Goal: Information Seeking & Learning: Compare options

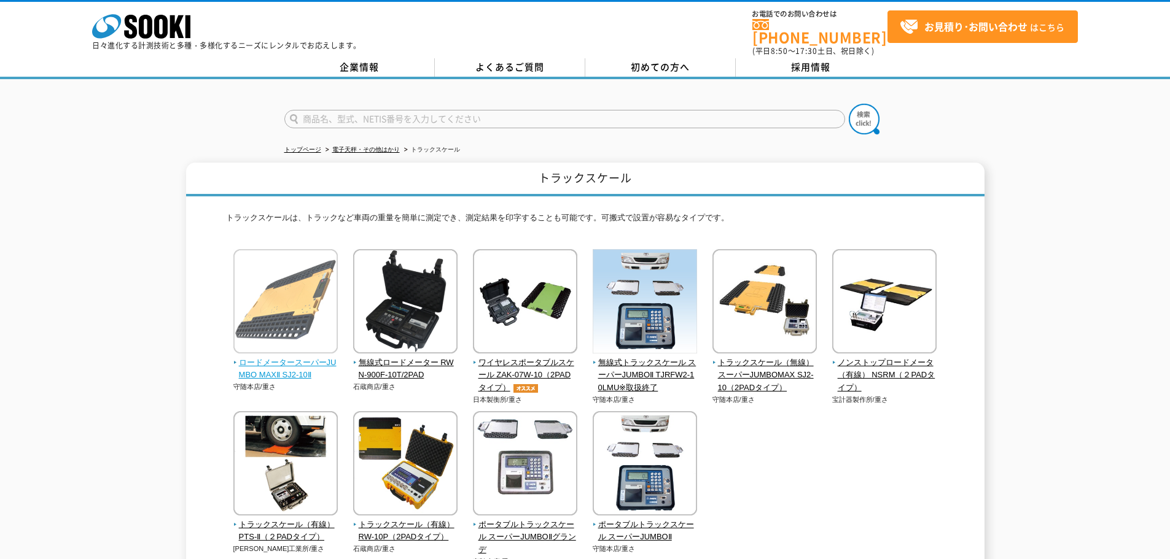
scroll to position [61, 0]
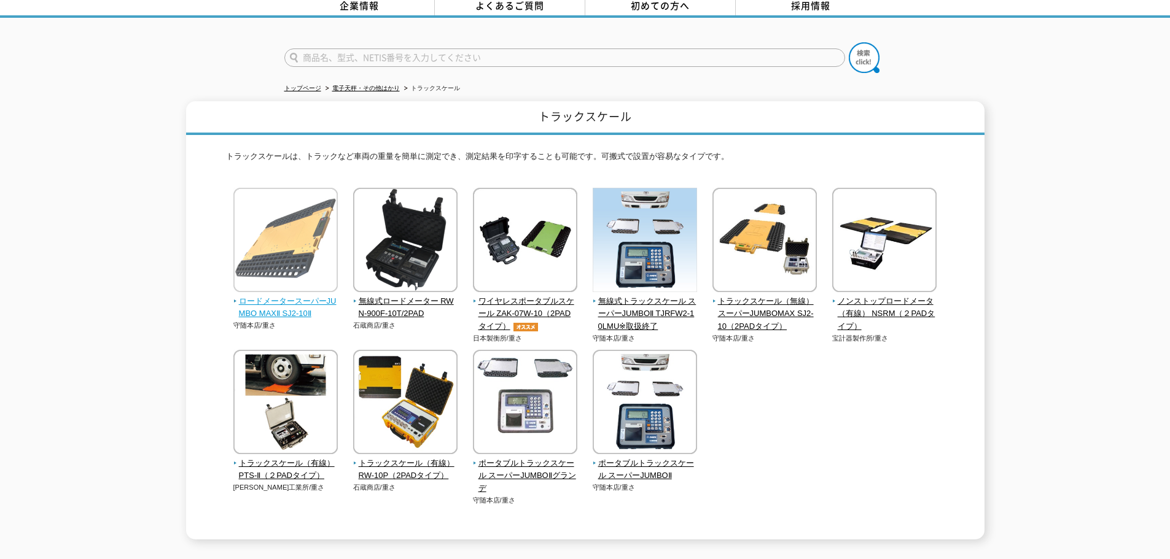
click at [320, 295] on span "ロードメータースーパーJUMBO MAXⅡ SJ2-10Ⅱ" at bounding box center [285, 308] width 105 height 26
click at [279, 299] on span "ロードメータースーパーJUMBO MAXⅡ SJ2-10Ⅱ" at bounding box center [285, 308] width 105 height 26
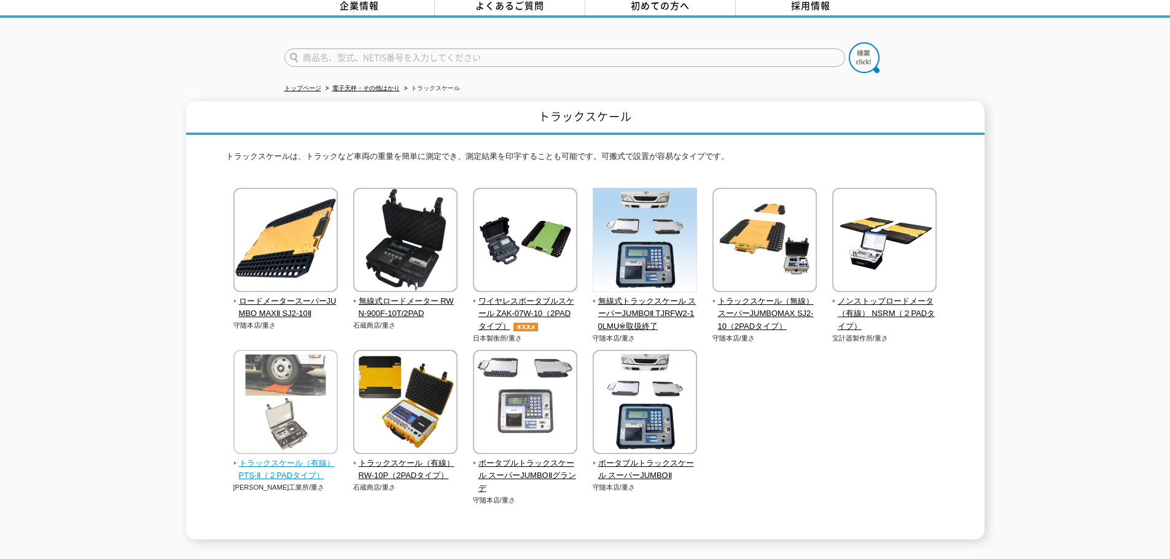
click at [271, 463] on span "トラックスケール（有線） PTS-Ⅱ（２PADタイプ）" at bounding box center [285, 470] width 105 height 26
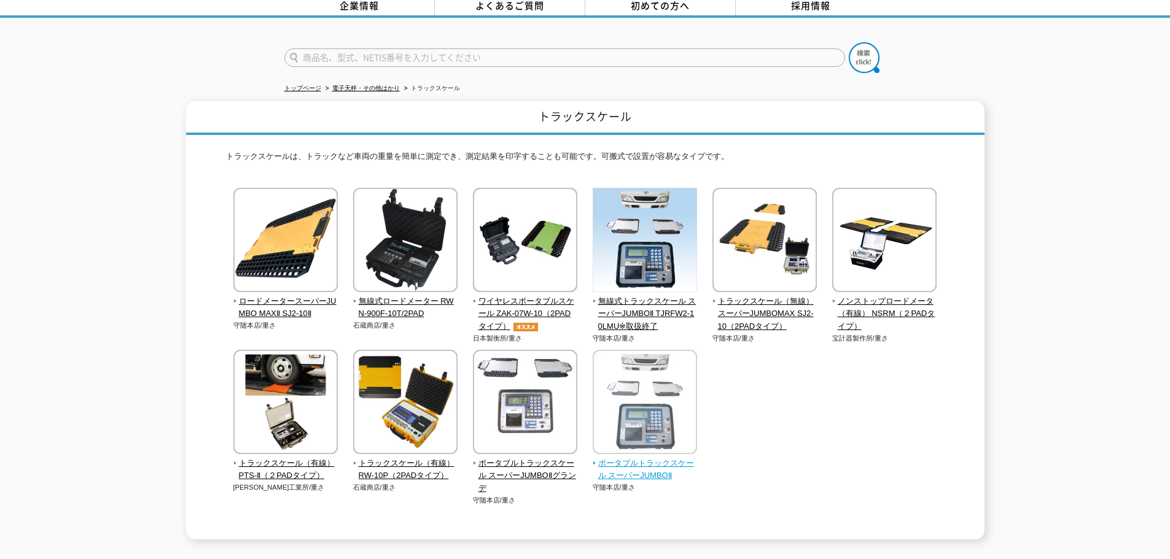
click at [620, 468] on span "ポータブルトラックスケール スーパーJUMBOⅡ" at bounding box center [645, 470] width 105 height 26
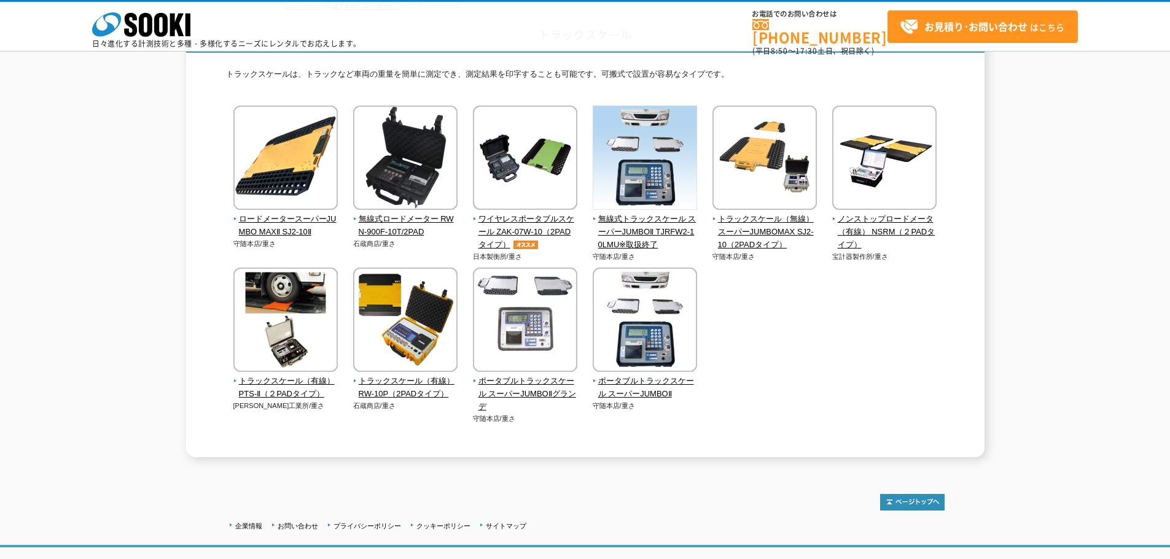
scroll to position [0, 0]
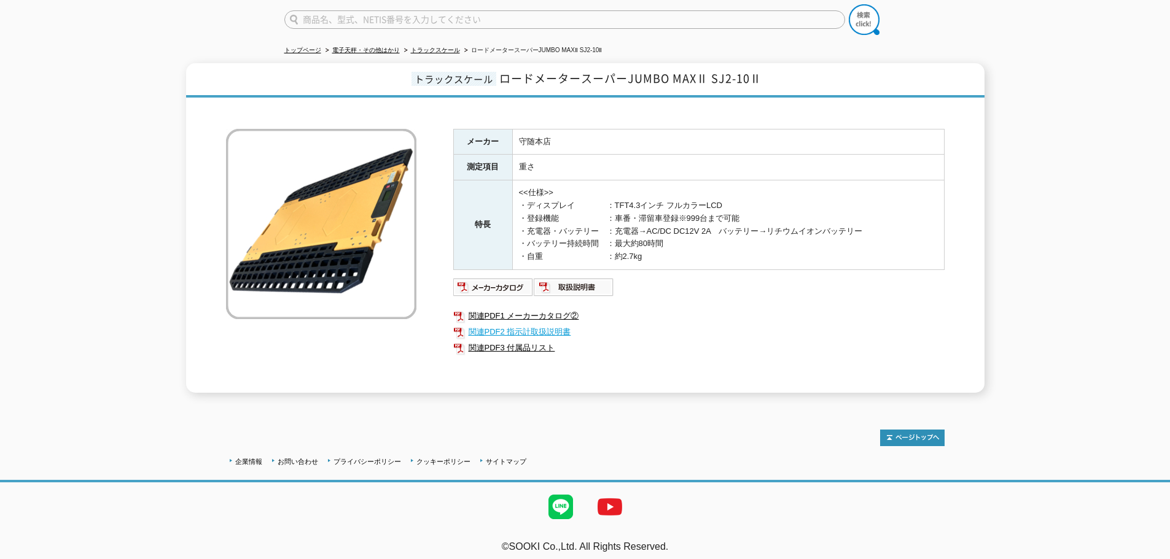
scroll to position [100, 0]
click at [512, 282] on img at bounding box center [493, 287] width 80 height 20
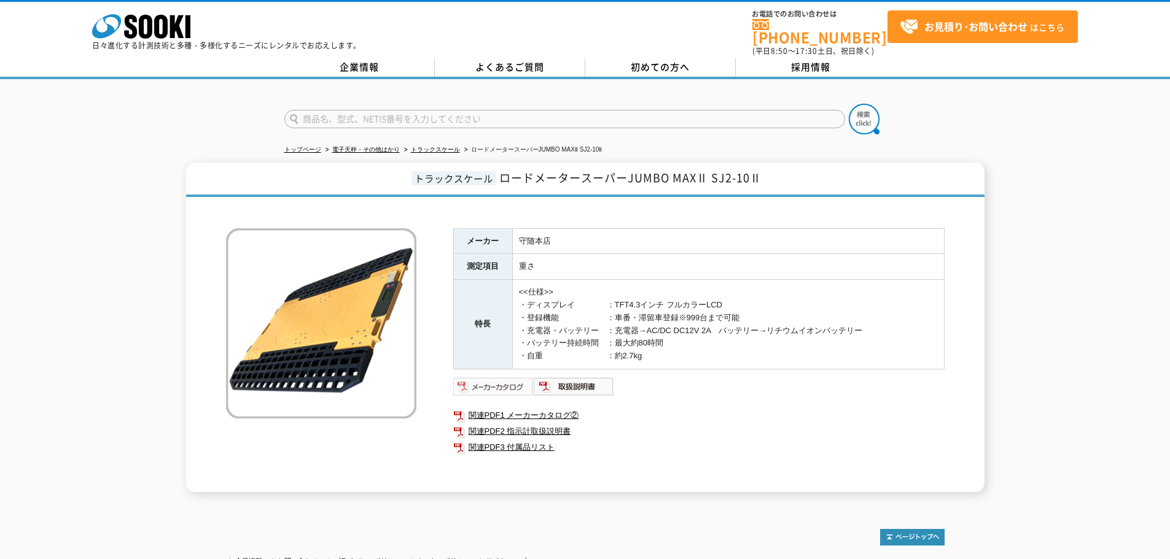
click at [502, 379] on img at bounding box center [493, 387] width 80 height 20
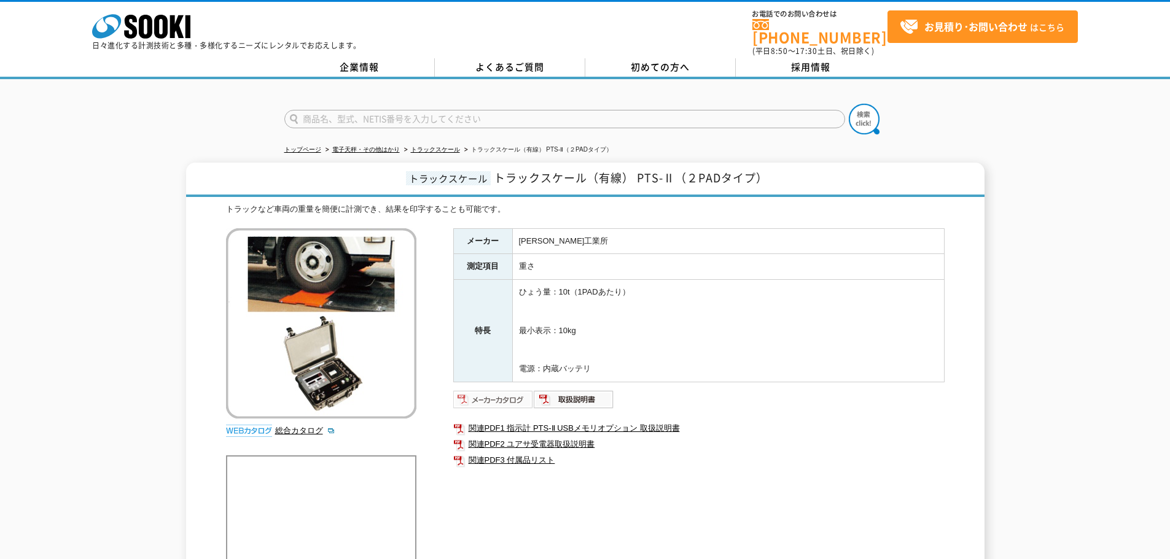
click at [496, 390] on img at bounding box center [493, 400] width 80 height 20
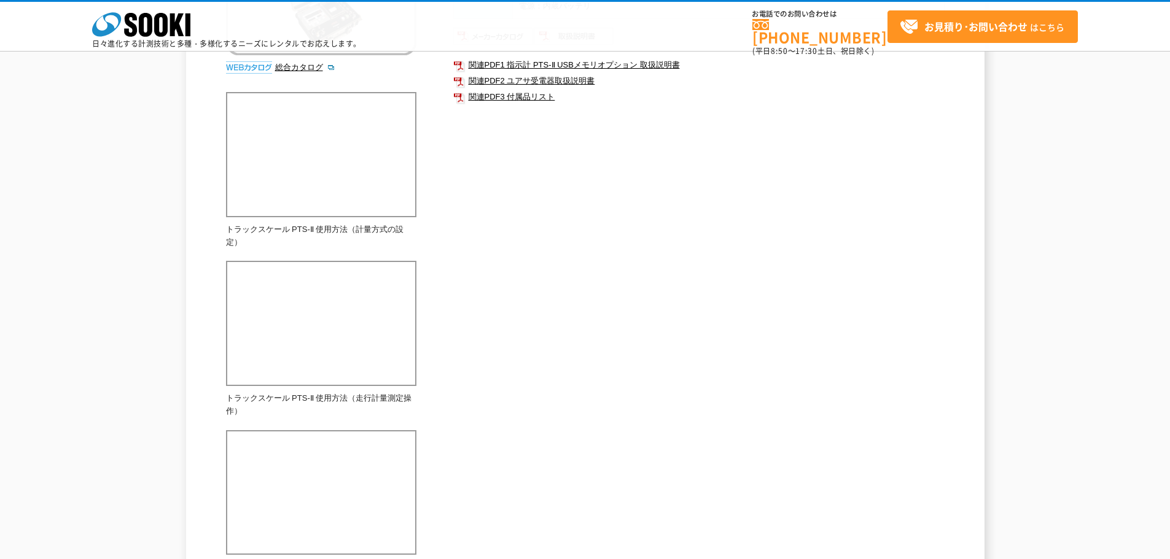
scroll to position [307, 0]
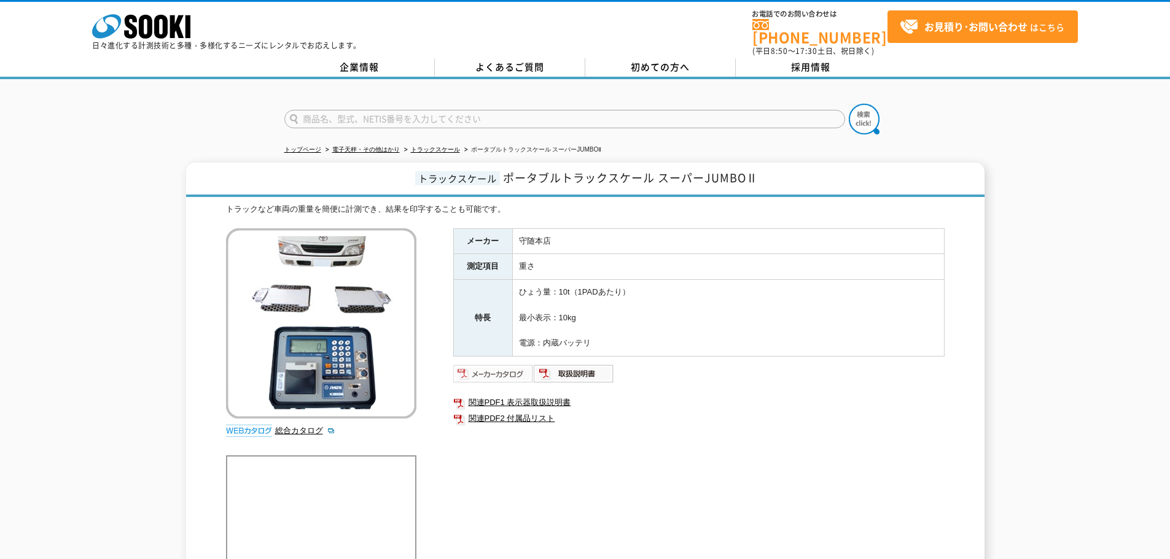
click at [478, 364] on img at bounding box center [493, 374] width 80 height 20
